Goal: Use online tool/utility: Use online tool/utility

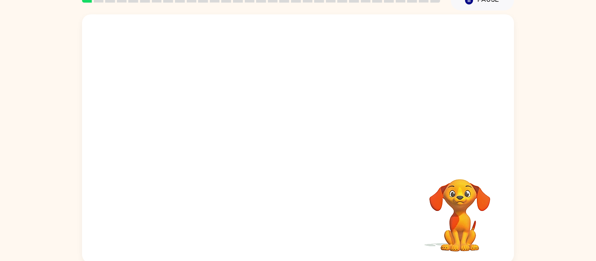
scroll to position [42, 0]
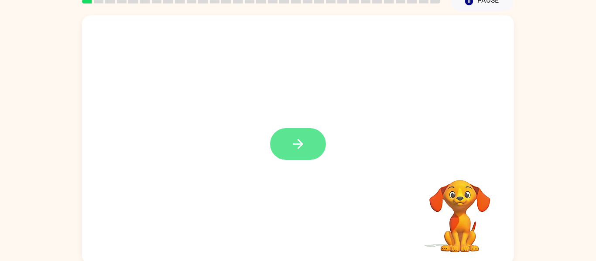
click at [299, 158] on button "button" at bounding box center [298, 144] width 56 height 32
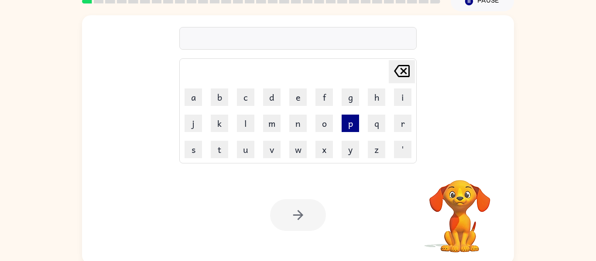
click at [352, 125] on button "p" at bounding box center [350, 123] width 17 height 17
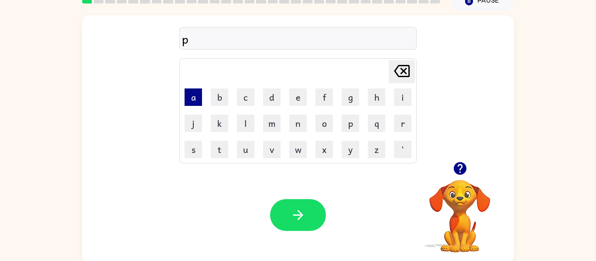
click at [191, 100] on button "a" at bounding box center [193, 97] width 17 height 17
click at [262, 94] on td "d" at bounding box center [271, 97] width 25 height 25
click at [264, 94] on button "d" at bounding box center [271, 97] width 17 height 17
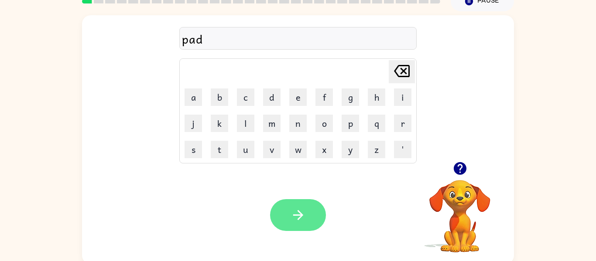
click at [299, 206] on button "button" at bounding box center [298, 215] width 56 height 32
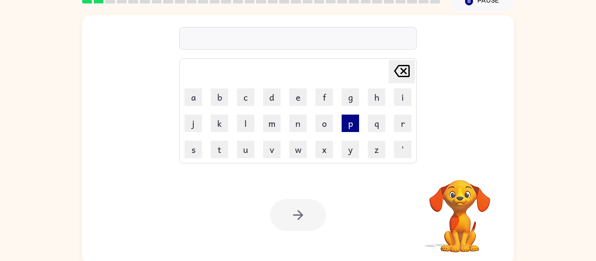
click at [353, 120] on button "p" at bounding box center [350, 123] width 17 height 17
click at [324, 128] on button "o" at bounding box center [323, 123] width 17 height 17
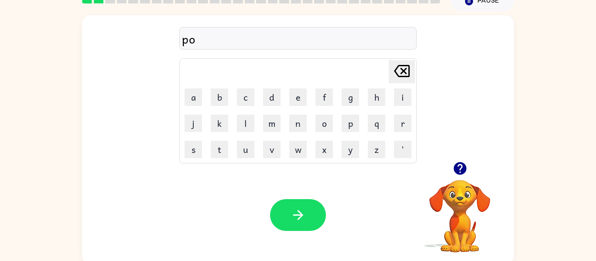
click at [396, 72] on icon at bounding box center [402, 71] width 16 height 12
click at [193, 103] on button "a" at bounding box center [193, 97] width 17 height 17
click at [296, 149] on button "w" at bounding box center [297, 149] width 17 height 17
click at [298, 211] on icon "button" at bounding box center [298, 215] width 10 height 10
click at [301, 132] on button "n" at bounding box center [297, 123] width 17 height 17
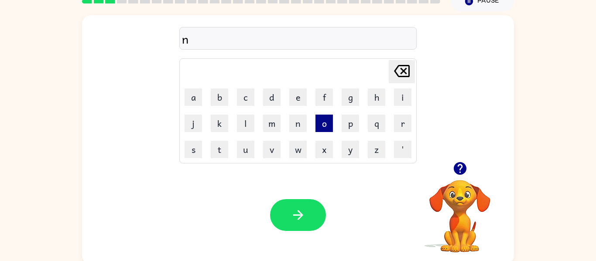
click at [315, 126] on button "o" at bounding box center [323, 123] width 17 height 17
click at [407, 130] on button "r" at bounding box center [402, 123] width 17 height 17
click at [217, 149] on button "t" at bounding box center [219, 149] width 17 height 17
click at [382, 100] on button "h" at bounding box center [376, 97] width 17 height 17
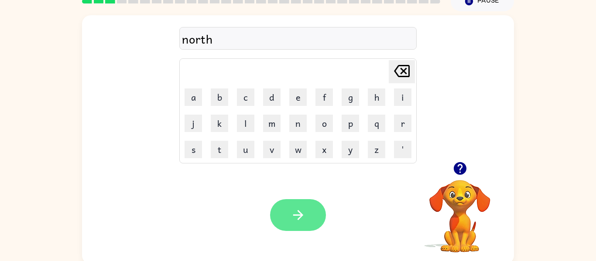
click at [299, 208] on icon "button" at bounding box center [297, 215] width 15 height 15
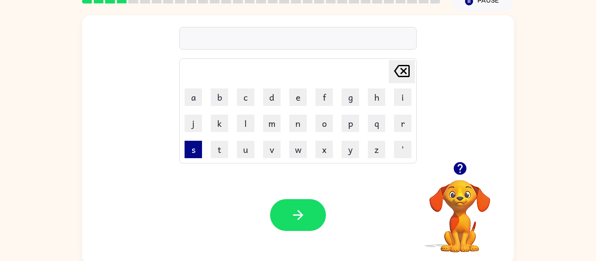
click at [195, 156] on button "s" at bounding box center [193, 149] width 17 height 17
click at [294, 157] on button "w" at bounding box center [297, 149] width 17 height 17
click at [394, 95] on button "i" at bounding box center [402, 97] width 17 height 17
click at [267, 124] on button "m" at bounding box center [271, 123] width 17 height 17
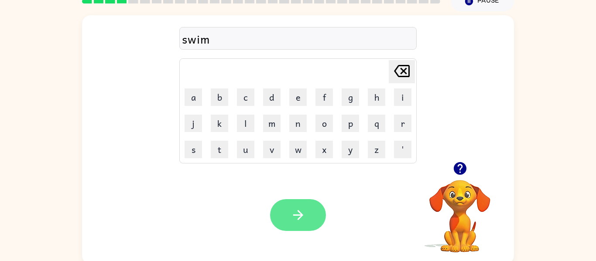
click at [300, 214] on icon "button" at bounding box center [297, 215] width 15 height 15
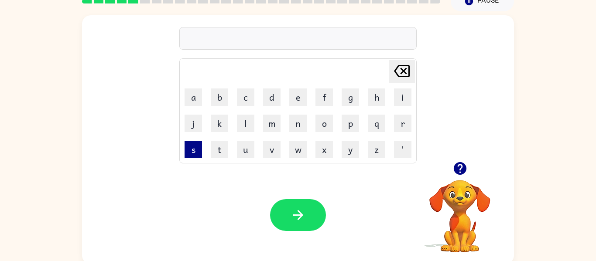
click at [200, 155] on button "s" at bounding box center [193, 149] width 17 height 17
click at [223, 128] on button "k" at bounding box center [219, 123] width 17 height 17
click at [318, 123] on button "o" at bounding box center [323, 123] width 17 height 17
click at [298, 156] on button "w" at bounding box center [297, 149] width 17 height 17
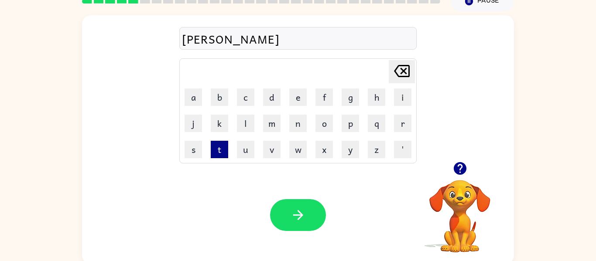
click at [221, 156] on button "t" at bounding box center [219, 149] width 17 height 17
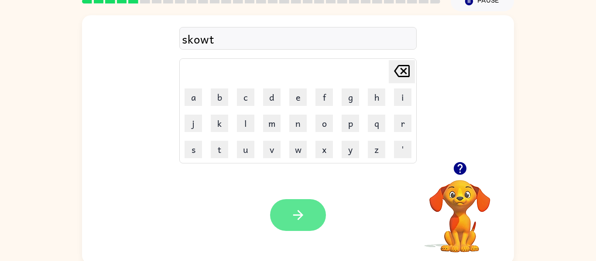
click at [298, 221] on icon "button" at bounding box center [297, 215] width 15 height 15
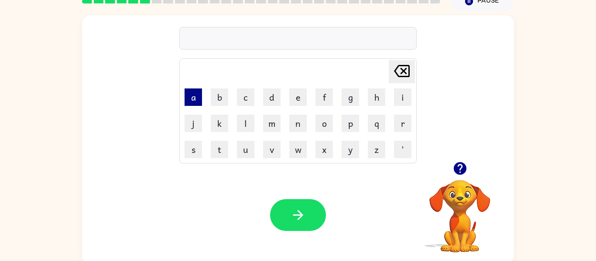
click at [188, 92] on button "a" at bounding box center [193, 97] width 17 height 17
click at [275, 125] on button "m" at bounding box center [271, 123] width 17 height 17
click at [295, 102] on button "e" at bounding box center [297, 97] width 17 height 17
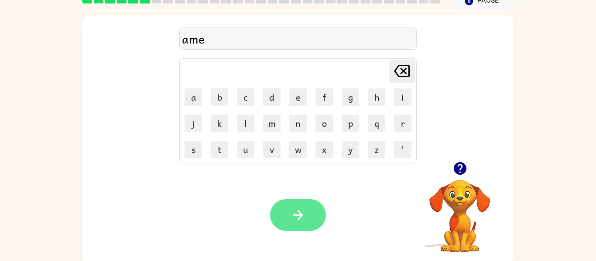
click at [318, 214] on button "button" at bounding box center [298, 215] width 56 height 32
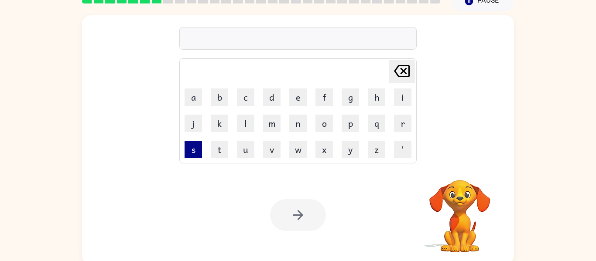
click at [194, 150] on button "s" at bounding box center [193, 149] width 17 height 17
click at [217, 123] on button "k" at bounding box center [219, 123] width 17 height 17
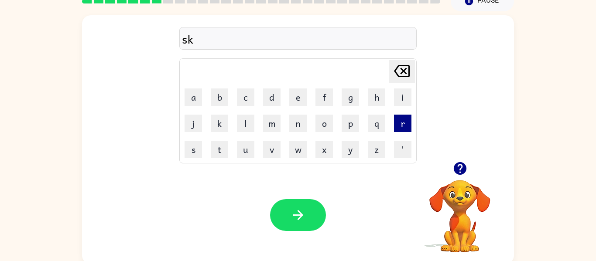
click at [407, 115] on button "r" at bounding box center [402, 123] width 17 height 17
click at [405, 104] on button "i" at bounding box center [402, 97] width 17 height 17
click at [224, 96] on button "b" at bounding box center [219, 97] width 17 height 17
click at [243, 125] on button "l" at bounding box center [245, 123] width 17 height 17
click at [298, 100] on button "e" at bounding box center [297, 97] width 17 height 17
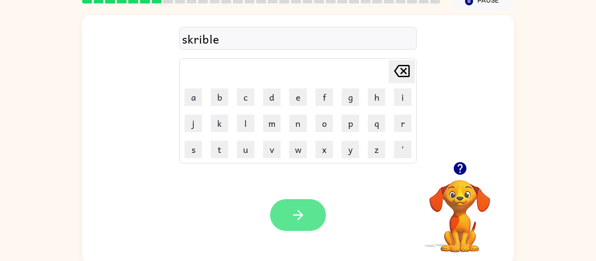
click at [296, 211] on icon "button" at bounding box center [297, 215] width 15 height 15
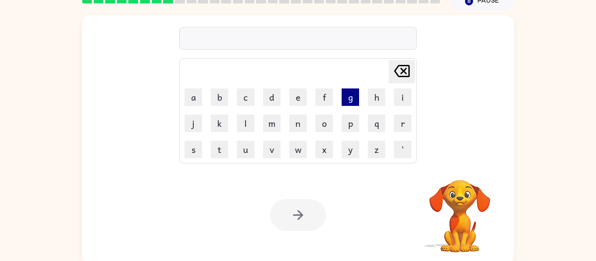
click at [352, 102] on button "g" at bounding box center [350, 97] width 17 height 17
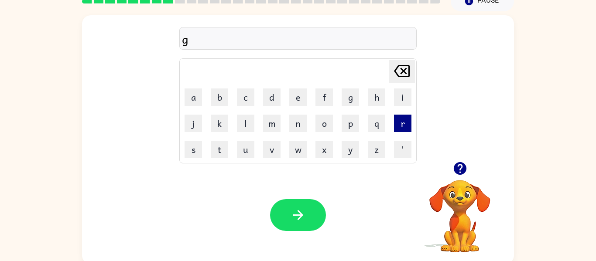
click at [400, 124] on button "r" at bounding box center [402, 123] width 17 height 17
click at [190, 94] on button "a" at bounding box center [193, 97] width 17 height 17
click at [347, 101] on button "g" at bounding box center [350, 97] width 17 height 17
click at [371, 100] on button "h" at bounding box center [376, 97] width 17 height 17
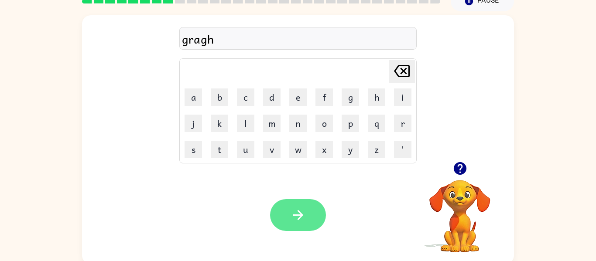
click at [294, 218] on icon "button" at bounding box center [297, 215] width 15 height 15
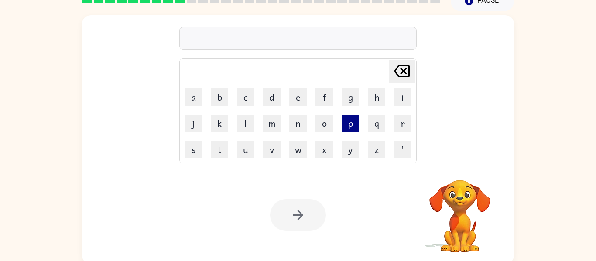
click at [352, 131] on button "p" at bounding box center [350, 123] width 17 height 17
click at [328, 126] on button "o" at bounding box center [323, 123] width 17 height 17
click at [406, 96] on button "i" at bounding box center [402, 97] width 17 height 17
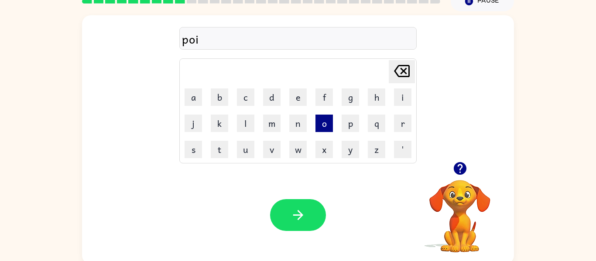
click at [321, 125] on button "o" at bounding box center [323, 123] width 17 height 17
click at [297, 124] on button "n" at bounding box center [297, 123] width 17 height 17
click at [192, 152] on button "s" at bounding box center [193, 149] width 17 height 17
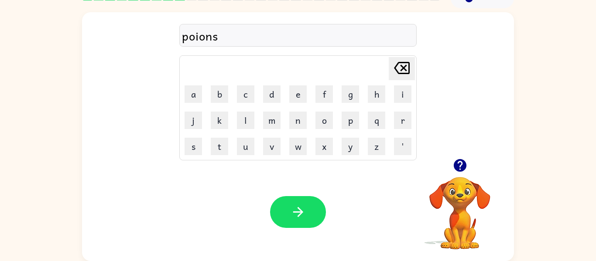
click at [398, 66] on icon "[PERSON_NAME] last character input" at bounding box center [401, 68] width 21 height 21
click at [404, 69] on icon at bounding box center [402, 68] width 16 height 12
click at [403, 73] on icon at bounding box center [402, 68] width 16 height 12
click at [404, 73] on icon at bounding box center [402, 68] width 16 height 12
click at [400, 93] on button "i" at bounding box center [402, 93] width 17 height 17
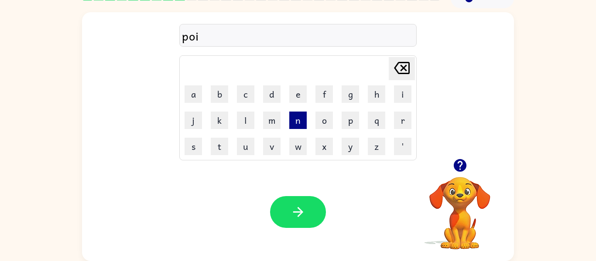
click at [298, 125] on button "n" at bounding box center [297, 120] width 17 height 17
click at [194, 147] on button "s" at bounding box center [193, 146] width 17 height 17
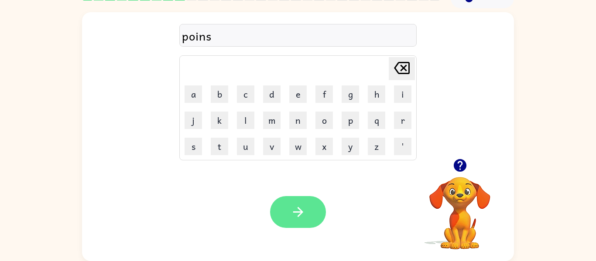
click at [295, 209] on icon "button" at bounding box center [297, 212] width 15 height 15
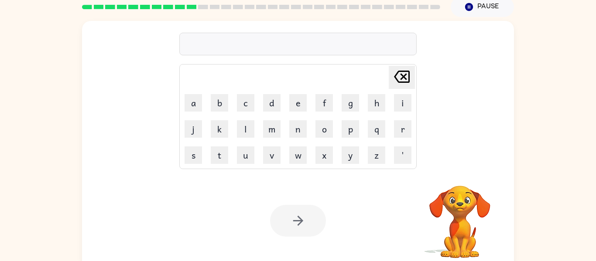
scroll to position [37, 0]
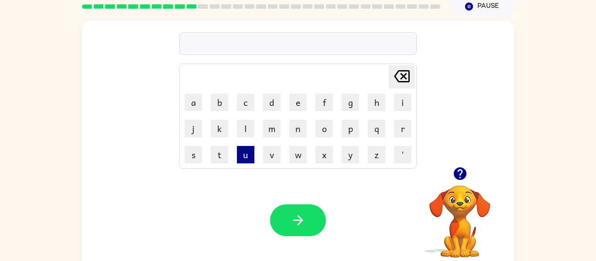
click at [243, 162] on button "u" at bounding box center [245, 154] width 17 height 17
click at [300, 125] on button "n" at bounding box center [297, 128] width 17 height 17
click at [325, 106] on button "f" at bounding box center [323, 102] width 17 height 17
click at [324, 129] on button "o" at bounding box center [323, 128] width 17 height 17
click at [246, 132] on button "l" at bounding box center [245, 128] width 17 height 17
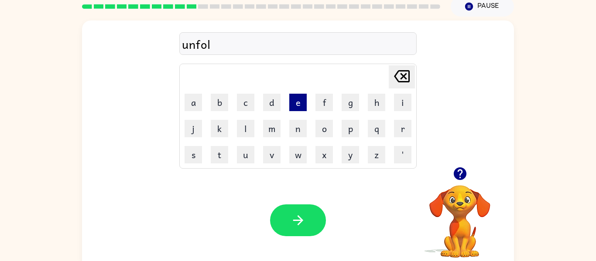
click at [298, 98] on button "e" at bounding box center [297, 102] width 17 height 17
click at [275, 102] on button "d" at bounding box center [271, 102] width 17 height 17
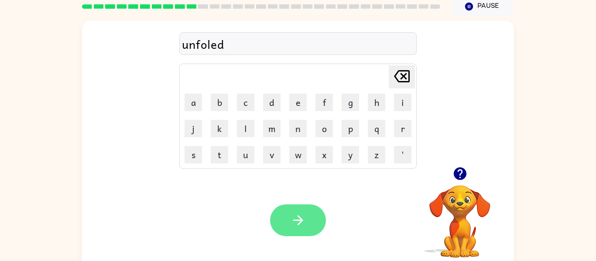
click at [299, 229] on button "button" at bounding box center [298, 221] width 56 height 32
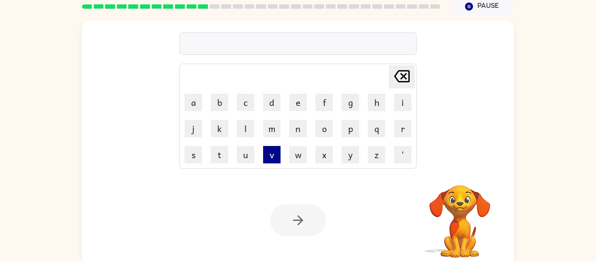
click at [271, 154] on button "v" at bounding box center [271, 154] width 17 height 17
click at [322, 130] on button "o" at bounding box center [323, 128] width 17 height 17
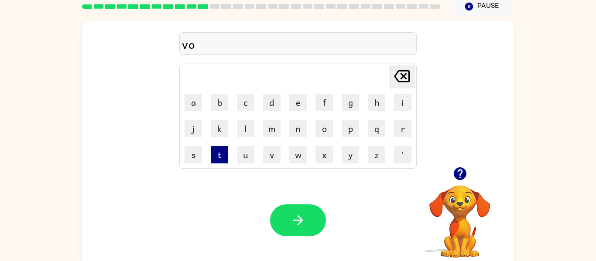
click at [218, 158] on button "t" at bounding box center [219, 154] width 17 height 17
click at [300, 106] on button "e" at bounding box center [297, 102] width 17 height 17
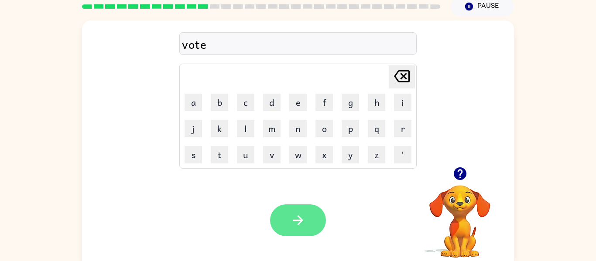
click at [305, 219] on icon "button" at bounding box center [297, 220] width 15 height 15
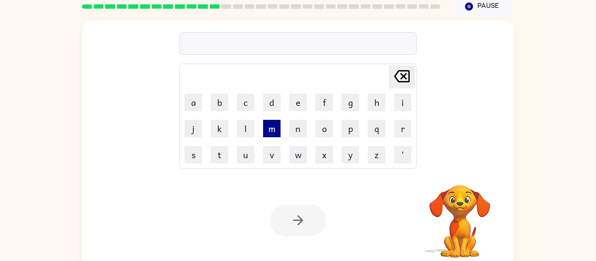
click at [270, 137] on button "m" at bounding box center [271, 128] width 17 height 17
click at [190, 101] on button "a" at bounding box center [193, 102] width 17 height 17
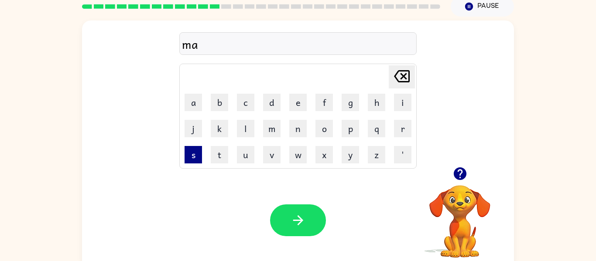
click at [192, 157] on button "s" at bounding box center [193, 154] width 17 height 17
click at [215, 162] on button "t" at bounding box center [219, 154] width 17 height 17
click at [193, 104] on button "a" at bounding box center [193, 102] width 17 height 17
click at [218, 133] on button "k" at bounding box center [219, 128] width 17 height 17
click at [294, 108] on button "e" at bounding box center [297, 102] width 17 height 17
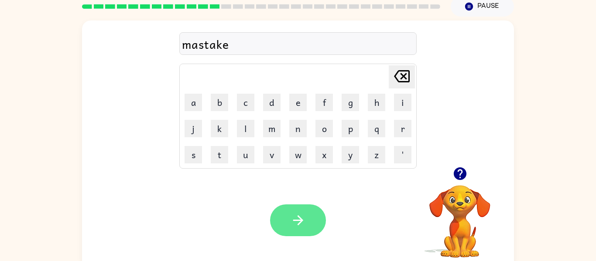
click at [302, 212] on button "button" at bounding box center [298, 221] width 56 height 32
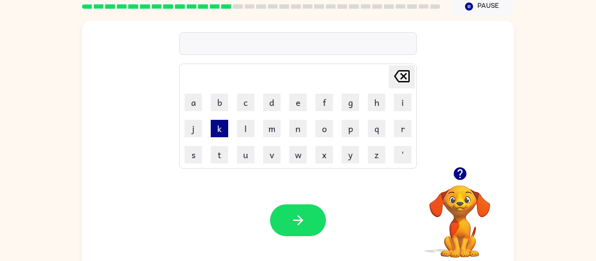
click at [222, 131] on button "k" at bounding box center [219, 128] width 17 height 17
click at [408, 106] on button "i" at bounding box center [402, 102] width 17 height 17
click at [302, 128] on button "n" at bounding box center [297, 128] width 17 height 17
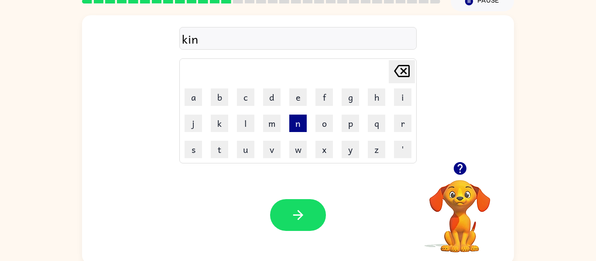
scroll to position [45, 0]
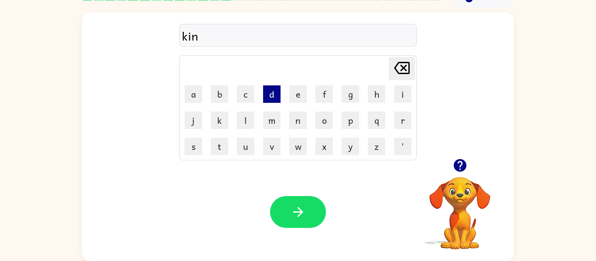
click at [277, 92] on button "d" at bounding box center [271, 93] width 17 height 17
click at [251, 128] on button "l" at bounding box center [245, 120] width 17 height 17
click at [303, 96] on button "e" at bounding box center [297, 93] width 17 height 17
click at [304, 94] on button "e" at bounding box center [297, 93] width 17 height 17
click at [316, 228] on div at bounding box center [298, 212] width 56 height 32
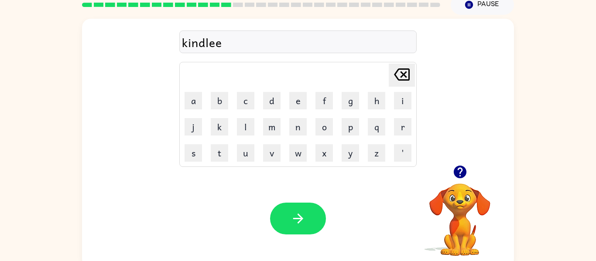
scroll to position [27, 0]
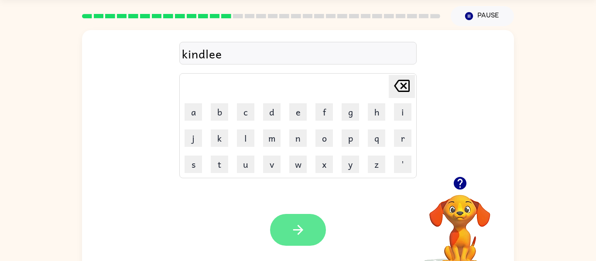
click at [311, 231] on button "button" at bounding box center [298, 230] width 56 height 32
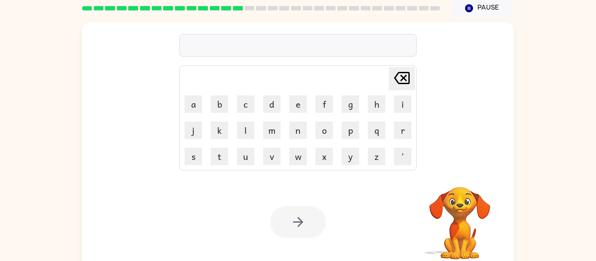
scroll to position [45, 0]
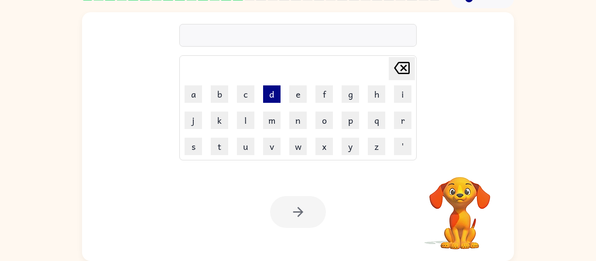
click at [277, 101] on button "d" at bounding box center [271, 93] width 17 height 17
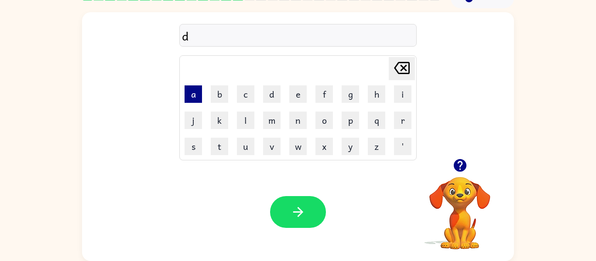
click at [192, 96] on button "a" at bounding box center [193, 93] width 17 height 17
click at [244, 126] on button "l" at bounding box center [245, 120] width 17 height 17
click at [195, 92] on button "a" at bounding box center [193, 93] width 17 height 17
click at [353, 152] on button "y" at bounding box center [350, 146] width 17 height 17
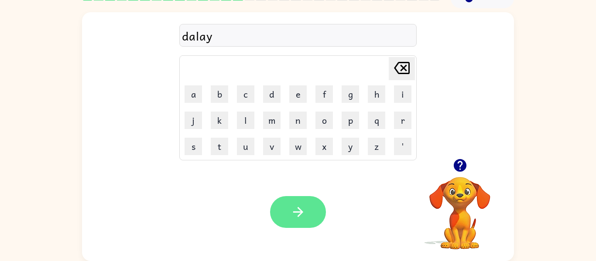
click at [305, 212] on icon "button" at bounding box center [297, 212] width 15 height 15
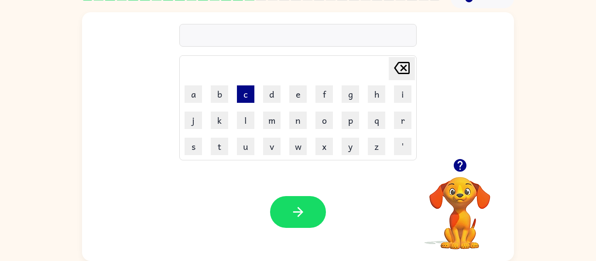
click at [245, 97] on button "c" at bounding box center [245, 93] width 17 height 17
click at [328, 125] on button "o" at bounding box center [323, 120] width 17 height 17
click at [394, 125] on button "r" at bounding box center [402, 120] width 17 height 17
click at [280, 98] on button "d" at bounding box center [271, 93] width 17 height 17
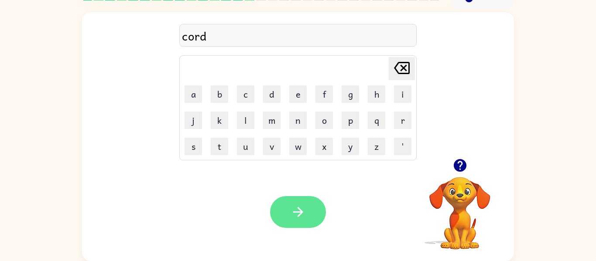
click at [307, 220] on button "button" at bounding box center [298, 212] width 56 height 32
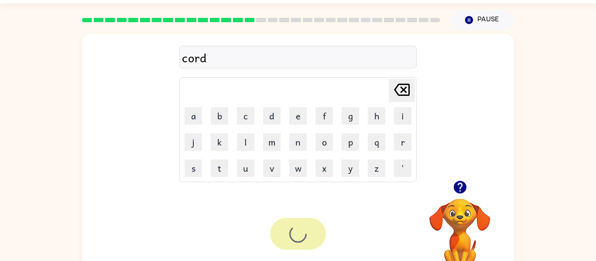
scroll to position [24, 0]
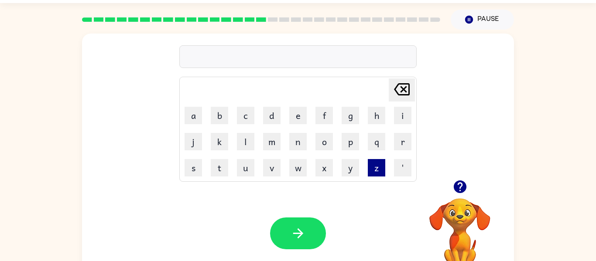
click at [378, 172] on button "z" at bounding box center [376, 167] width 17 height 17
click at [406, 123] on button "i" at bounding box center [402, 115] width 17 height 17
click at [352, 140] on button "p" at bounding box center [350, 141] width 17 height 17
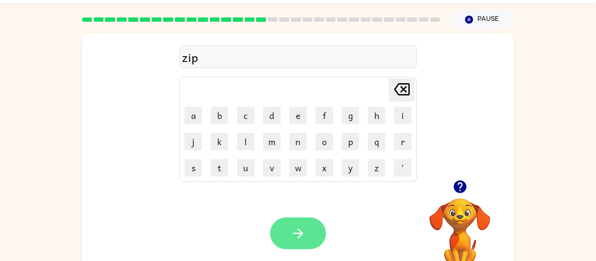
click at [284, 228] on button "button" at bounding box center [298, 234] width 56 height 32
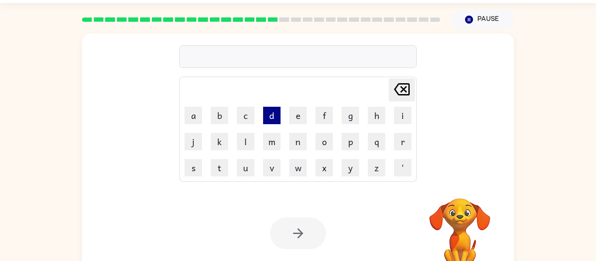
click at [274, 117] on button "d" at bounding box center [271, 115] width 17 height 17
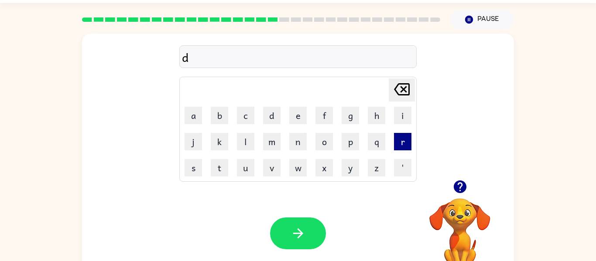
click at [400, 147] on button "r" at bounding box center [402, 141] width 17 height 17
click at [322, 149] on button "o" at bounding box center [323, 141] width 17 height 17
click at [352, 142] on button "p" at bounding box center [350, 141] width 17 height 17
click at [398, 115] on button "i" at bounding box center [402, 115] width 17 height 17
click at [304, 146] on button "n" at bounding box center [297, 141] width 17 height 17
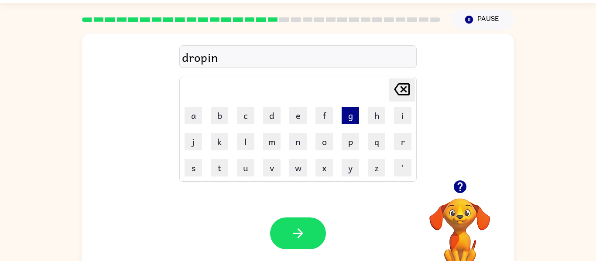
click at [345, 120] on button "g" at bounding box center [350, 115] width 17 height 17
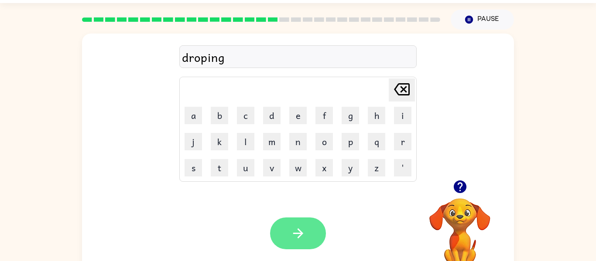
click at [316, 225] on button "button" at bounding box center [298, 234] width 56 height 32
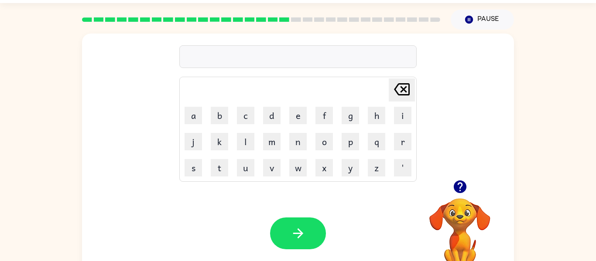
click at [413, 80] on button "[PERSON_NAME] last character input" at bounding box center [402, 90] width 26 height 23
click at [383, 114] on button "h" at bounding box center [376, 115] width 17 height 17
click at [296, 115] on button "e" at bounding box center [297, 115] width 17 height 17
click at [404, 146] on button "r" at bounding box center [402, 141] width 17 height 17
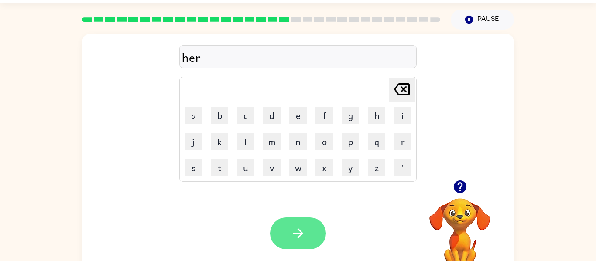
click at [317, 233] on button "button" at bounding box center [298, 234] width 56 height 32
click at [311, 236] on button "button" at bounding box center [298, 234] width 56 height 32
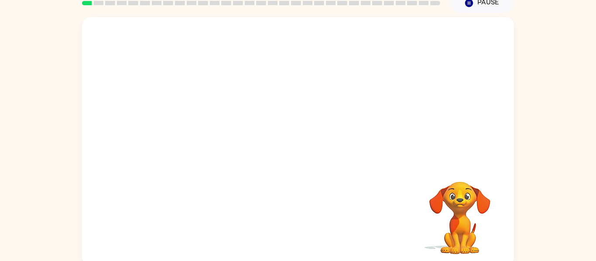
scroll to position [39, 0]
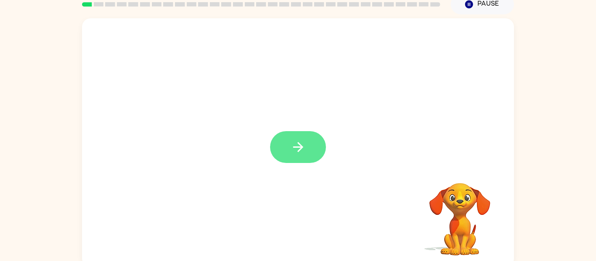
click at [312, 138] on button "button" at bounding box center [298, 147] width 56 height 32
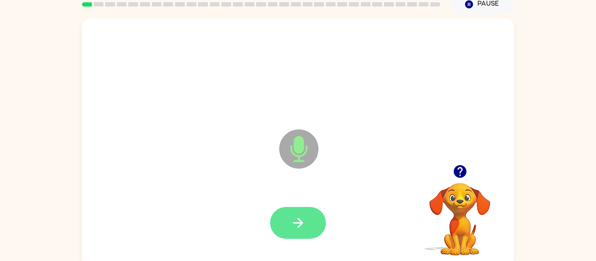
click at [309, 212] on button "button" at bounding box center [298, 223] width 56 height 32
click at [306, 232] on button "button" at bounding box center [298, 223] width 56 height 32
click at [303, 222] on icon "button" at bounding box center [297, 222] width 15 height 15
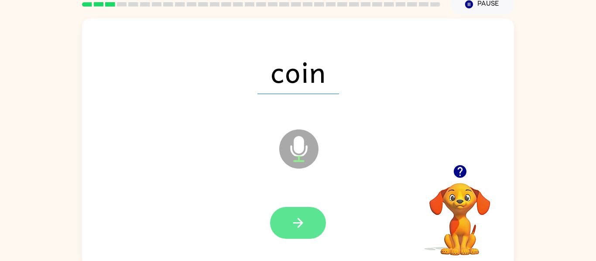
click at [314, 227] on button "button" at bounding box center [298, 223] width 56 height 32
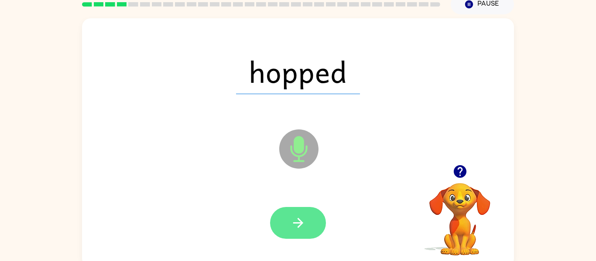
click at [307, 232] on button "button" at bounding box center [298, 223] width 56 height 32
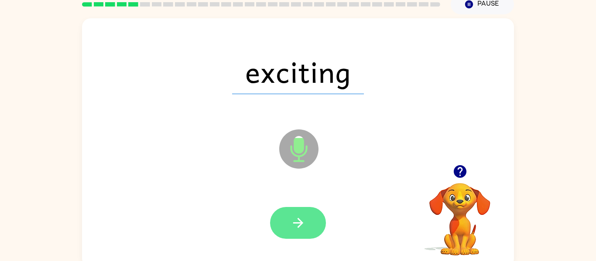
click at [309, 228] on button "button" at bounding box center [298, 223] width 56 height 32
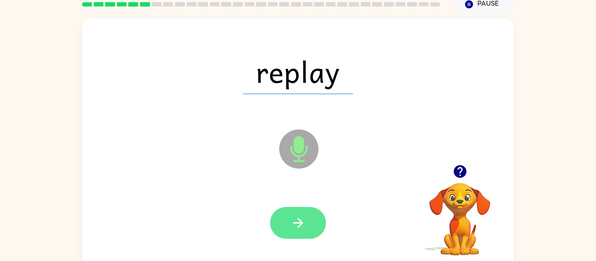
click at [306, 232] on button "button" at bounding box center [298, 223] width 56 height 32
click at [304, 222] on icon "button" at bounding box center [297, 222] width 15 height 15
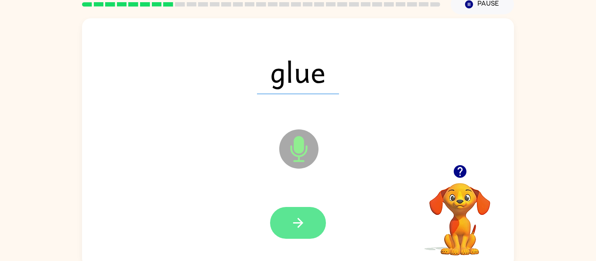
click at [309, 218] on button "button" at bounding box center [298, 223] width 56 height 32
click at [311, 221] on button "button" at bounding box center [298, 223] width 56 height 32
click at [301, 230] on icon "button" at bounding box center [297, 222] width 15 height 15
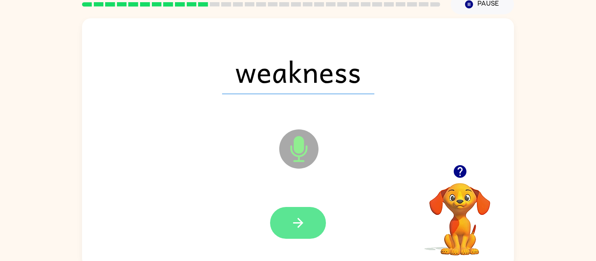
click at [307, 223] on button "button" at bounding box center [298, 223] width 56 height 32
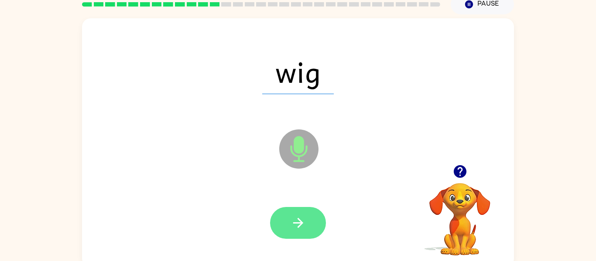
click at [299, 228] on icon "button" at bounding box center [297, 222] width 15 height 15
click at [314, 229] on button "button" at bounding box center [298, 223] width 56 height 32
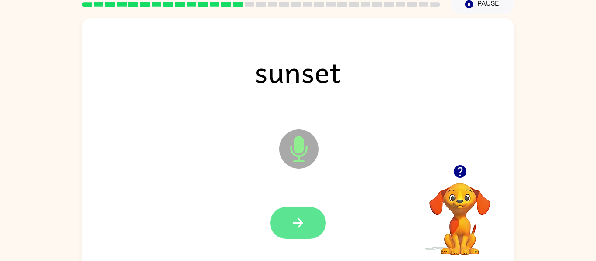
click at [313, 228] on button "button" at bounding box center [298, 223] width 56 height 32
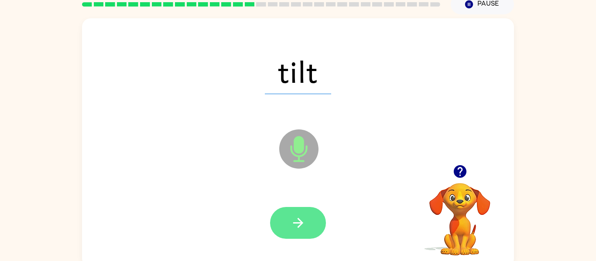
click at [313, 223] on button "button" at bounding box center [298, 223] width 56 height 32
click at [310, 229] on button "button" at bounding box center [298, 223] width 56 height 32
click at [311, 229] on button "button" at bounding box center [298, 223] width 56 height 32
click at [309, 224] on button "button" at bounding box center [298, 223] width 56 height 32
click at [303, 230] on icon "button" at bounding box center [297, 222] width 15 height 15
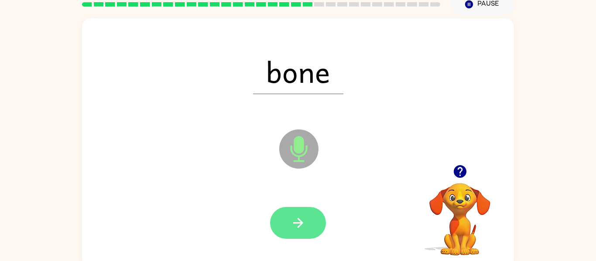
click at [318, 212] on button "button" at bounding box center [298, 223] width 56 height 32
click at [306, 227] on button "button" at bounding box center [298, 223] width 56 height 32
click at [298, 226] on icon "button" at bounding box center [297, 222] width 15 height 15
click at [305, 228] on icon "button" at bounding box center [297, 222] width 15 height 15
click at [306, 228] on button "button" at bounding box center [298, 223] width 56 height 32
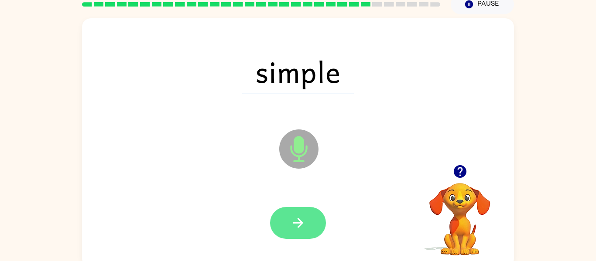
click at [301, 232] on button "button" at bounding box center [298, 223] width 56 height 32
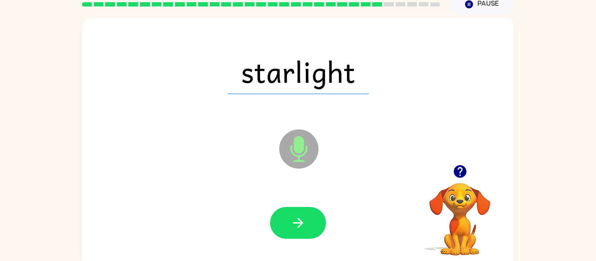
scroll to position [45, 0]
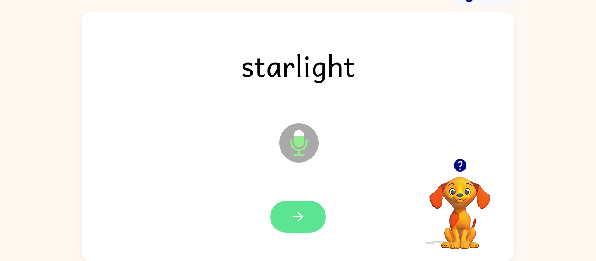
click at [312, 224] on button "button" at bounding box center [298, 217] width 56 height 32
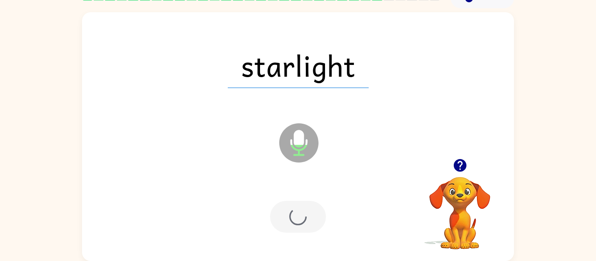
click at [310, 223] on div at bounding box center [298, 217] width 56 height 32
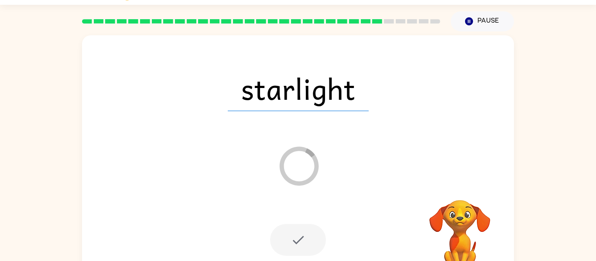
scroll to position [24, 0]
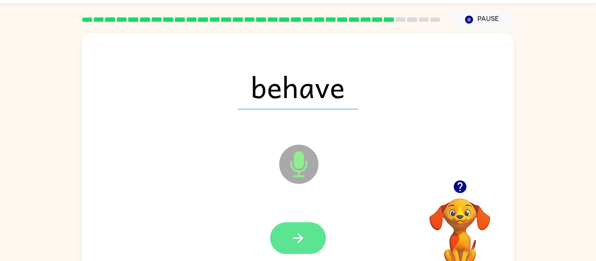
click at [308, 240] on button "button" at bounding box center [298, 238] width 56 height 32
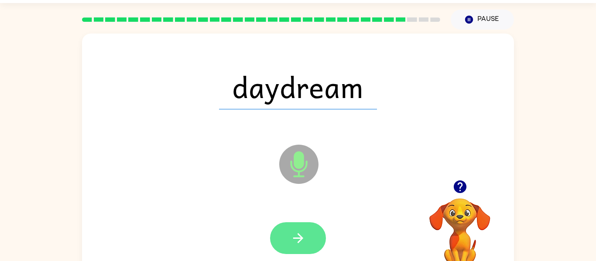
click at [299, 244] on icon "button" at bounding box center [297, 238] width 15 height 15
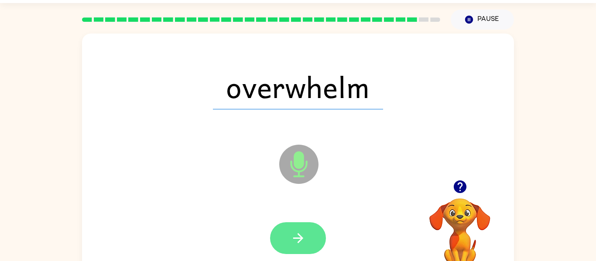
click at [300, 234] on icon "button" at bounding box center [297, 238] width 15 height 15
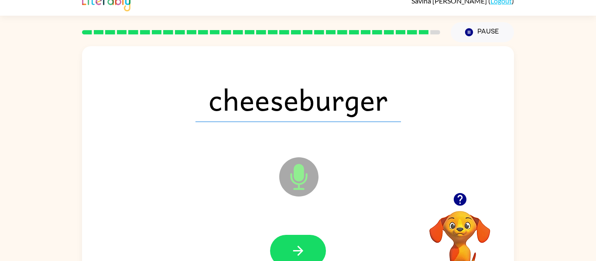
scroll to position [0, 0]
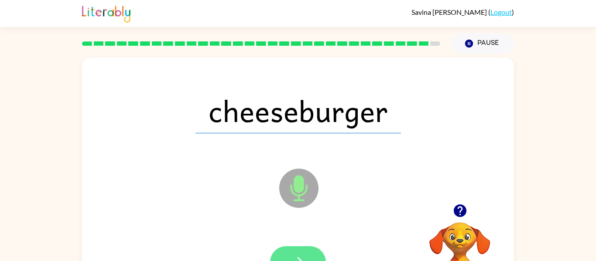
click at [302, 248] on button "button" at bounding box center [298, 262] width 56 height 32
click at [303, 255] on div at bounding box center [298, 262] width 56 height 32
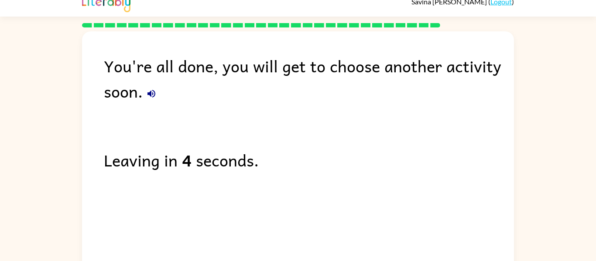
scroll to position [30, 0]
